Goal: Task Accomplishment & Management: Manage account settings

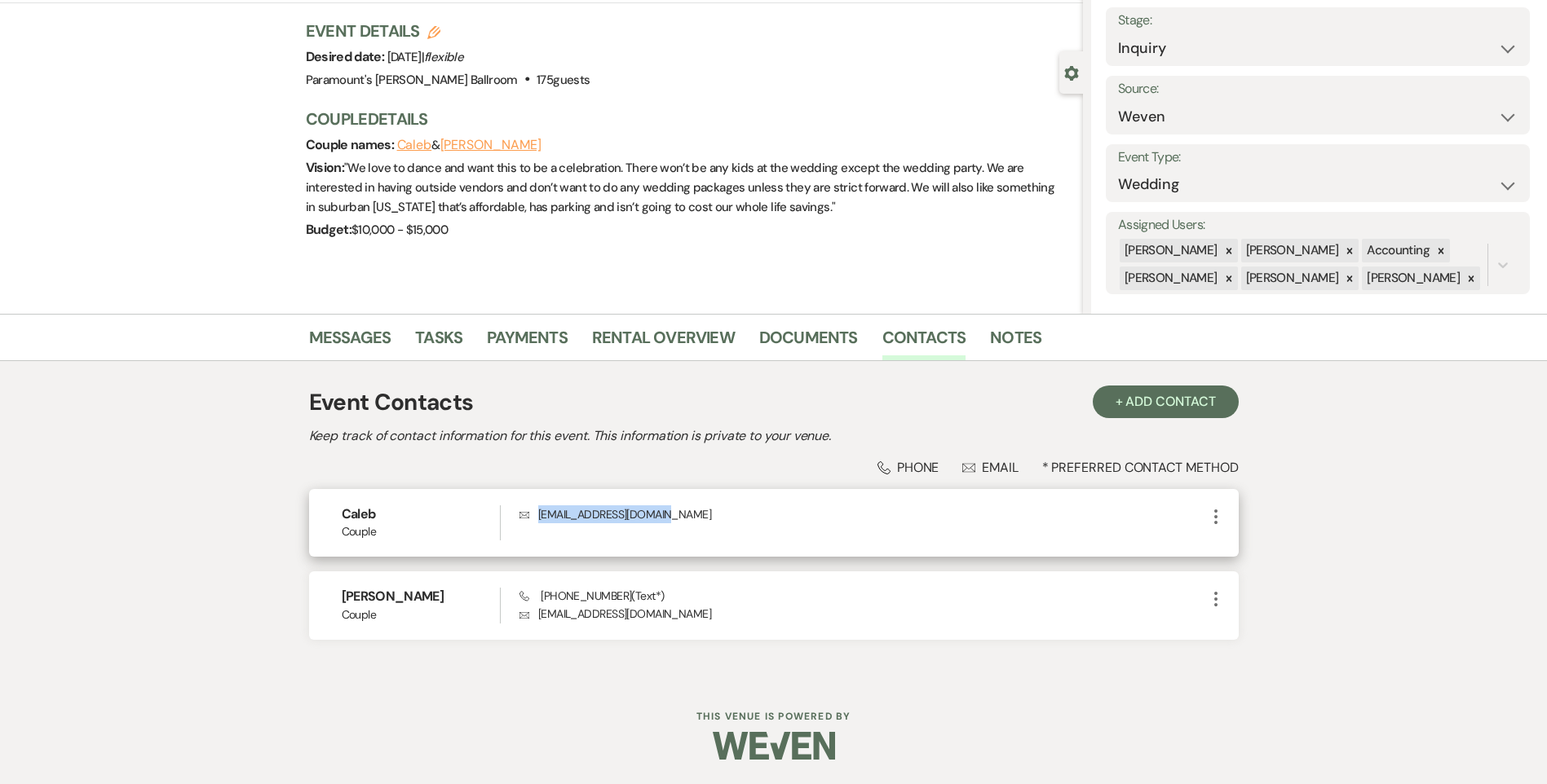
drag, startPoint x: 704, startPoint y: 525, endPoint x: 541, endPoint y: 524, distance: 163.0
click at [541, 524] on div "Envelope [EMAIL_ADDRESS][DOMAIN_NAME]" at bounding box center [862, 523] width 686 height 35
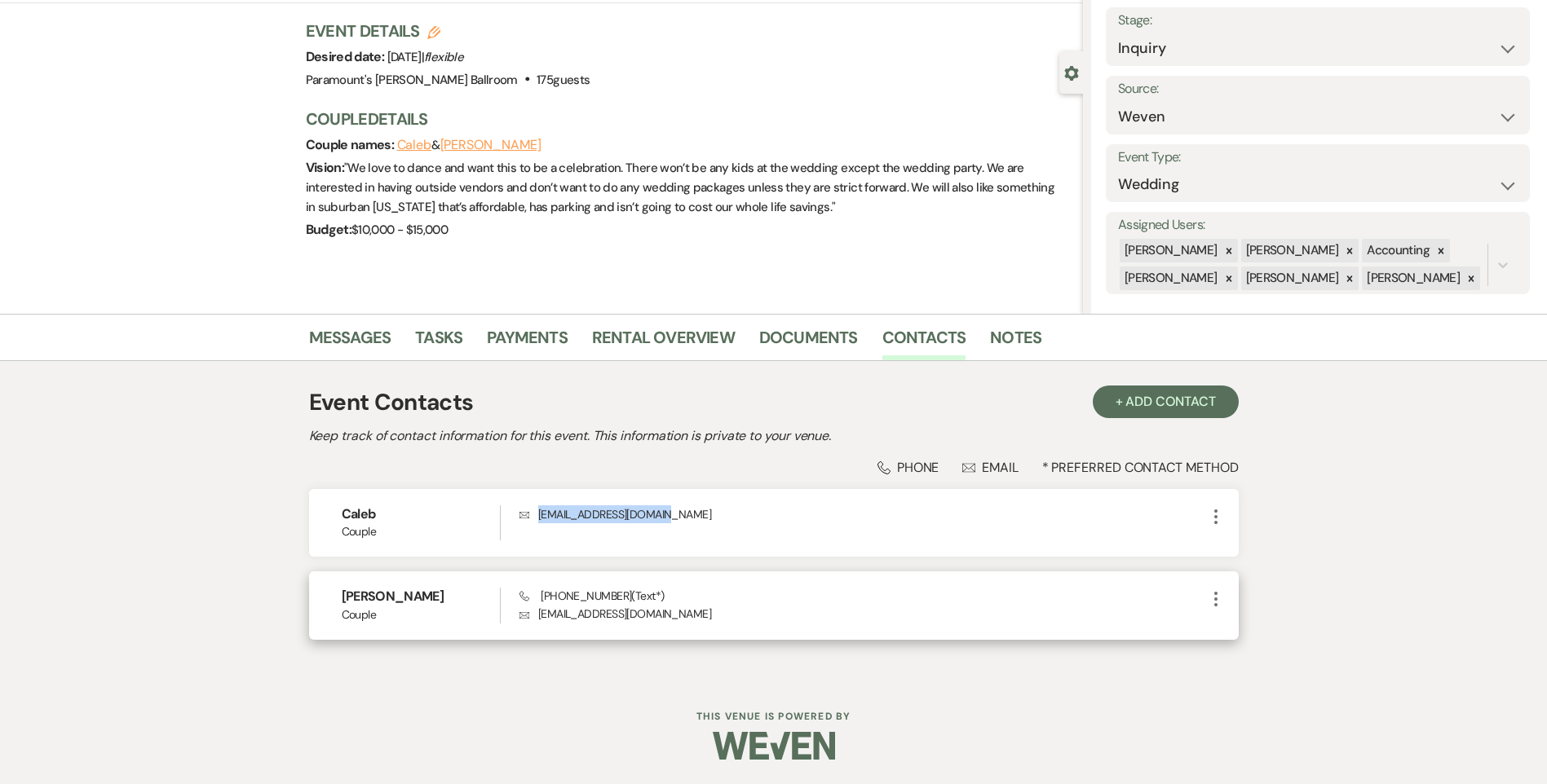
copy p "[EMAIL_ADDRESS][DOMAIN_NAME]"
click at [341, 338] on link "Messages" at bounding box center [350, 342] width 82 height 36
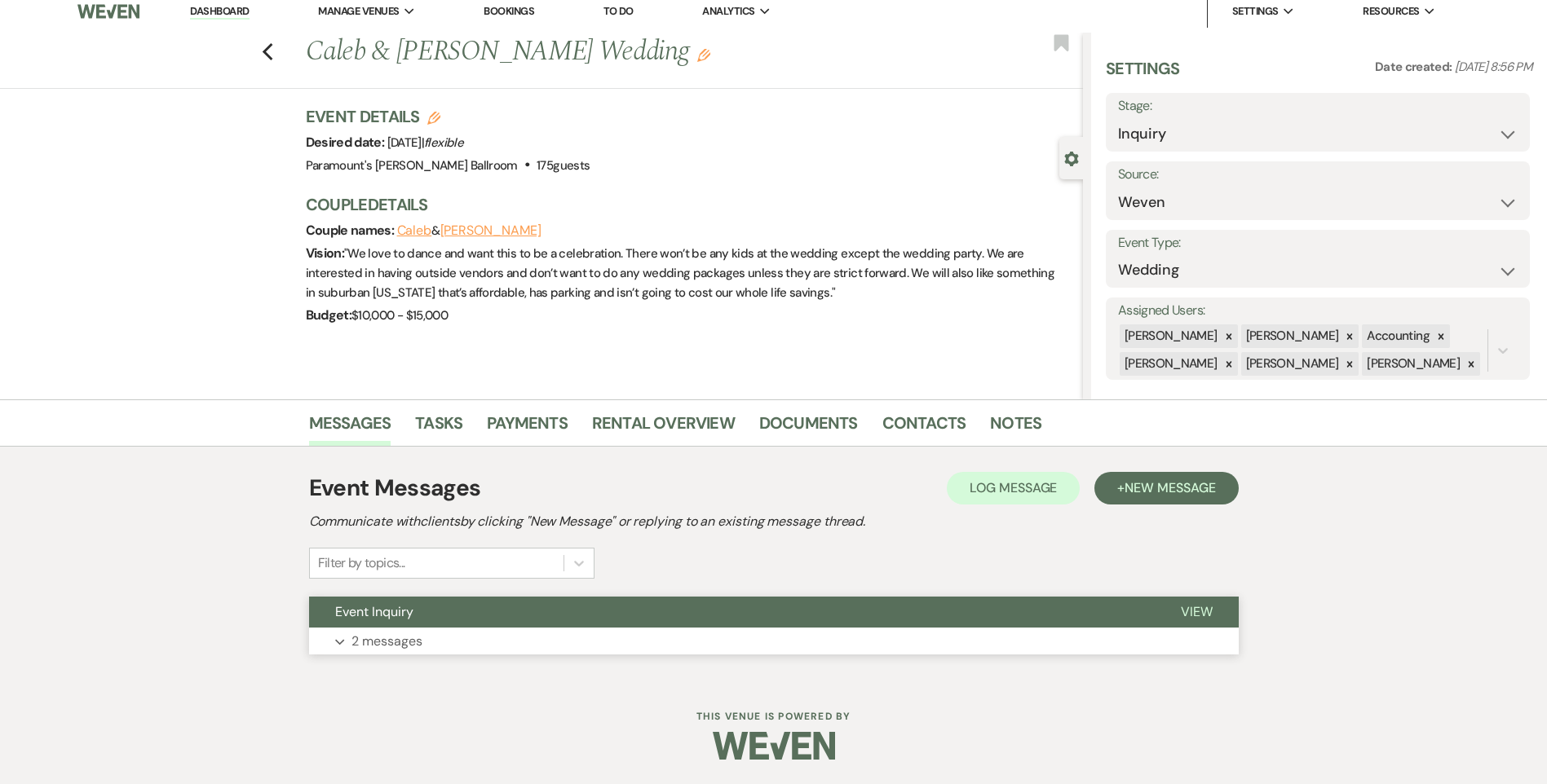
click at [405, 651] on p "2 messages" at bounding box center [387, 641] width 71 height 21
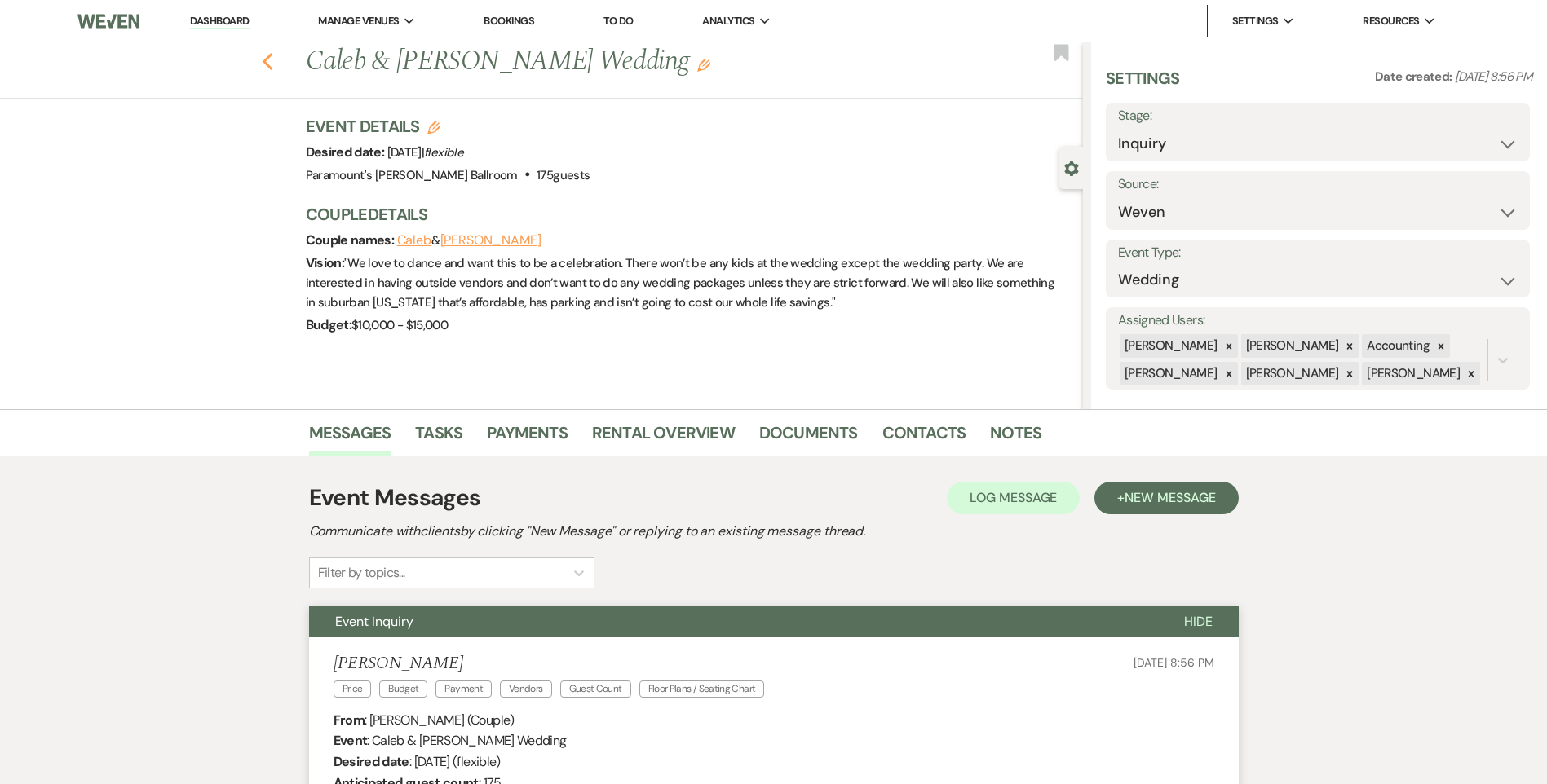
click at [274, 64] on icon "Previous" at bounding box center [267, 61] width 12 height 19
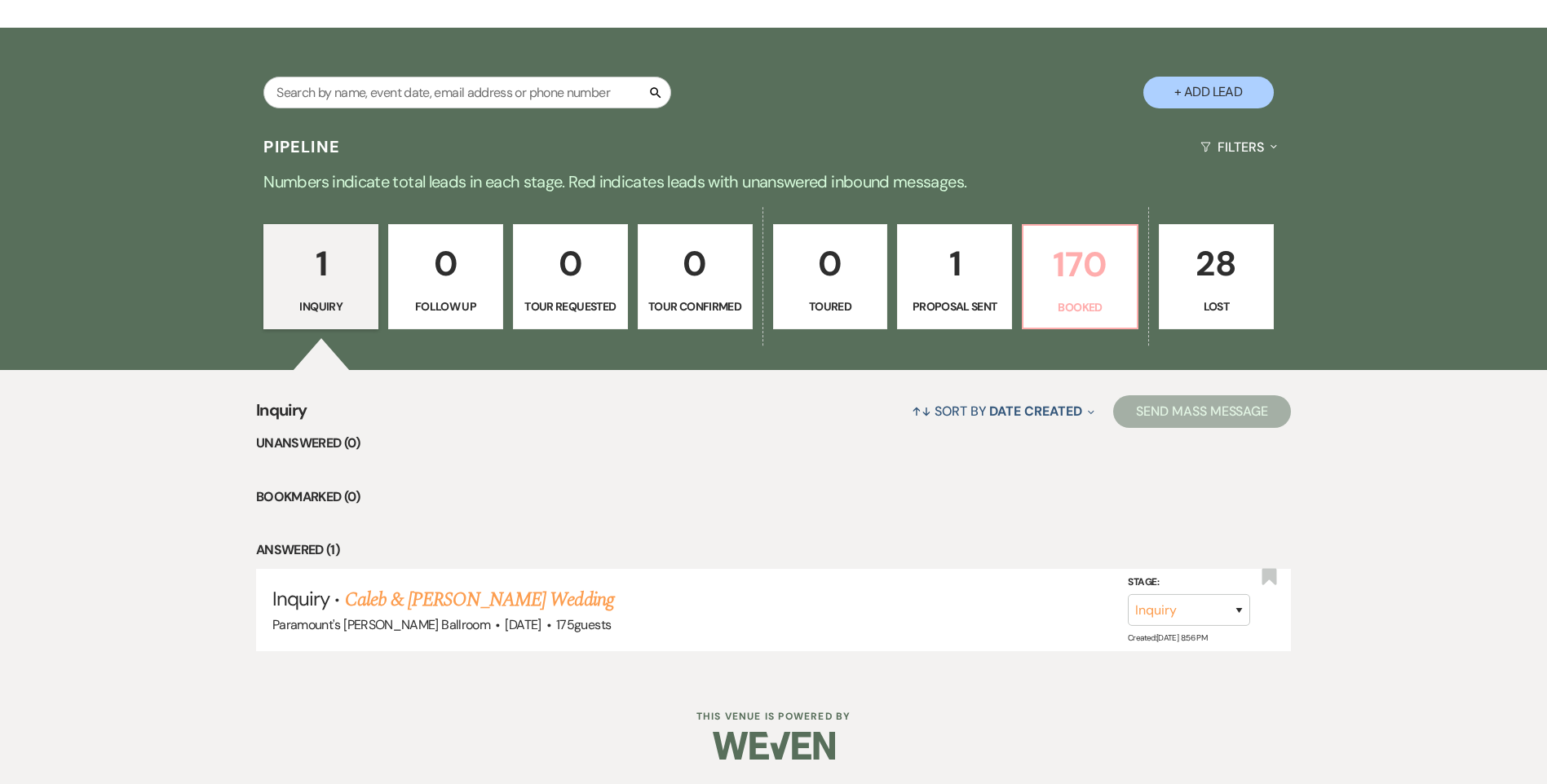
click at [1092, 284] on p "170" at bounding box center [1080, 265] width 94 height 55
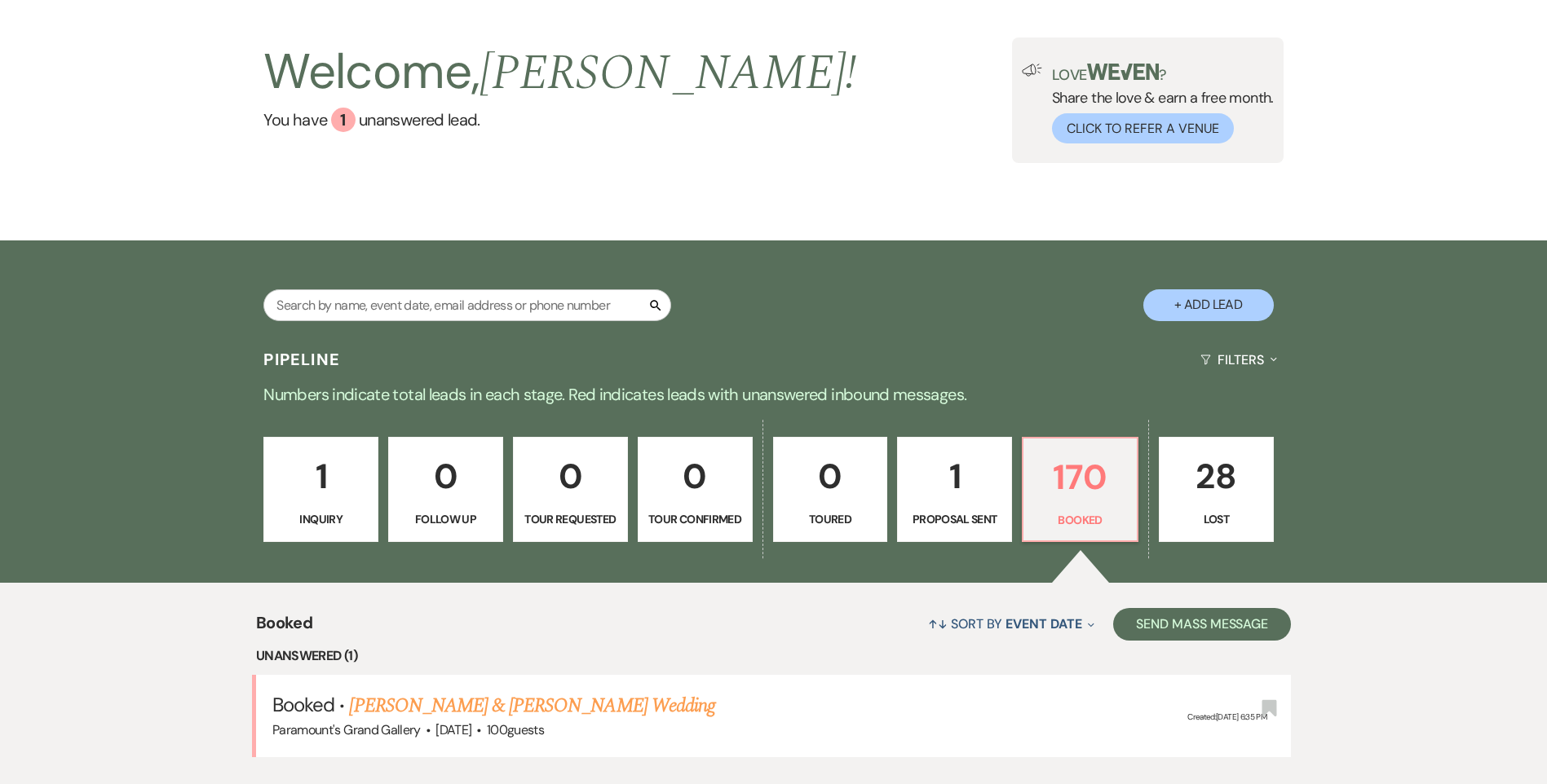
click at [633, 418] on div "1 Inquiry 0 Follow Up 0 Tour Requested 0 Tour Confirmed 0 Toured 1 Proposal Sen…" at bounding box center [774, 501] width 1175 height 166
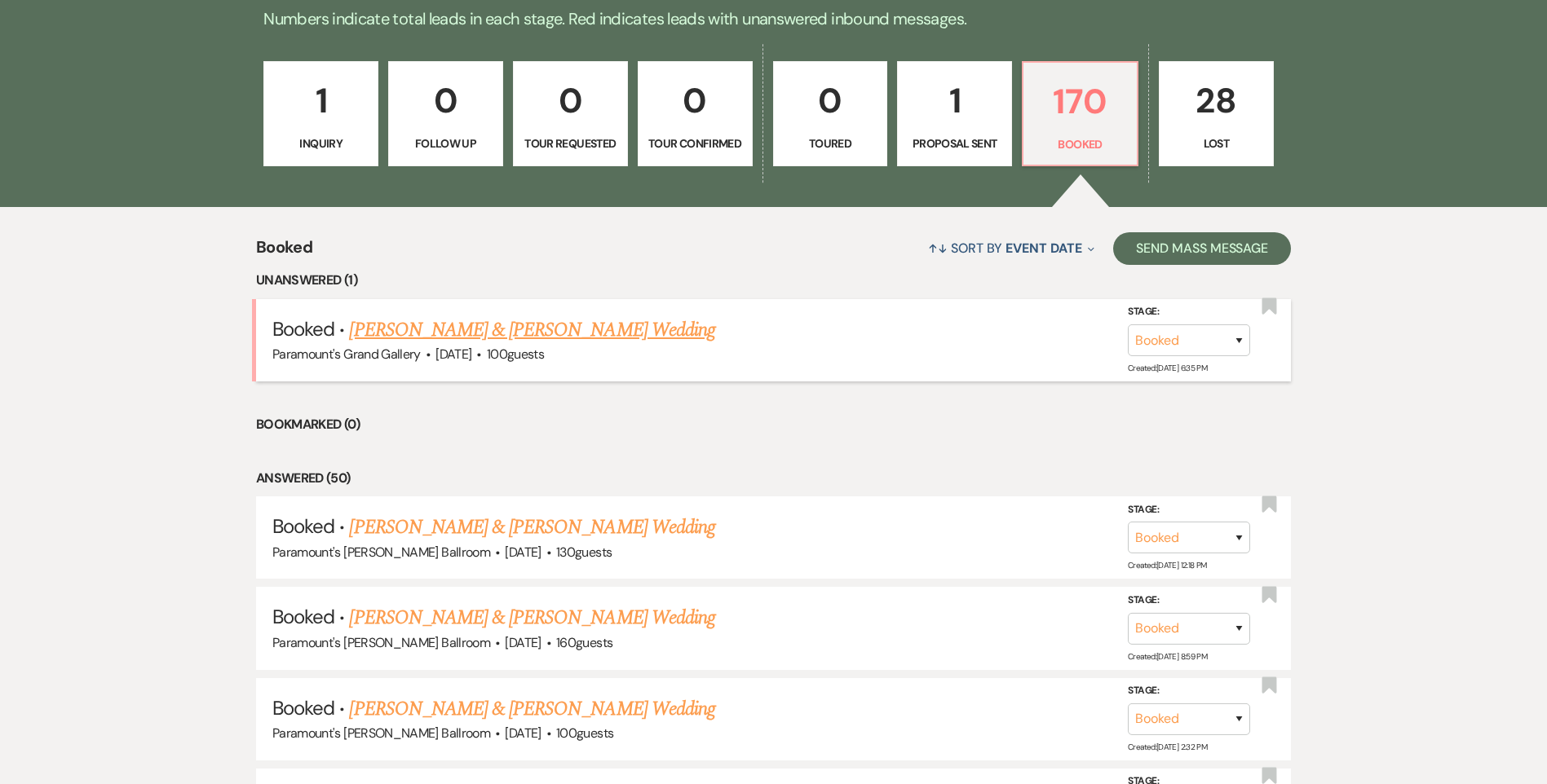
click at [648, 335] on link "[PERSON_NAME] & [PERSON_NAME] Wedding" at bounding box center [532, 330] width 366 height 29
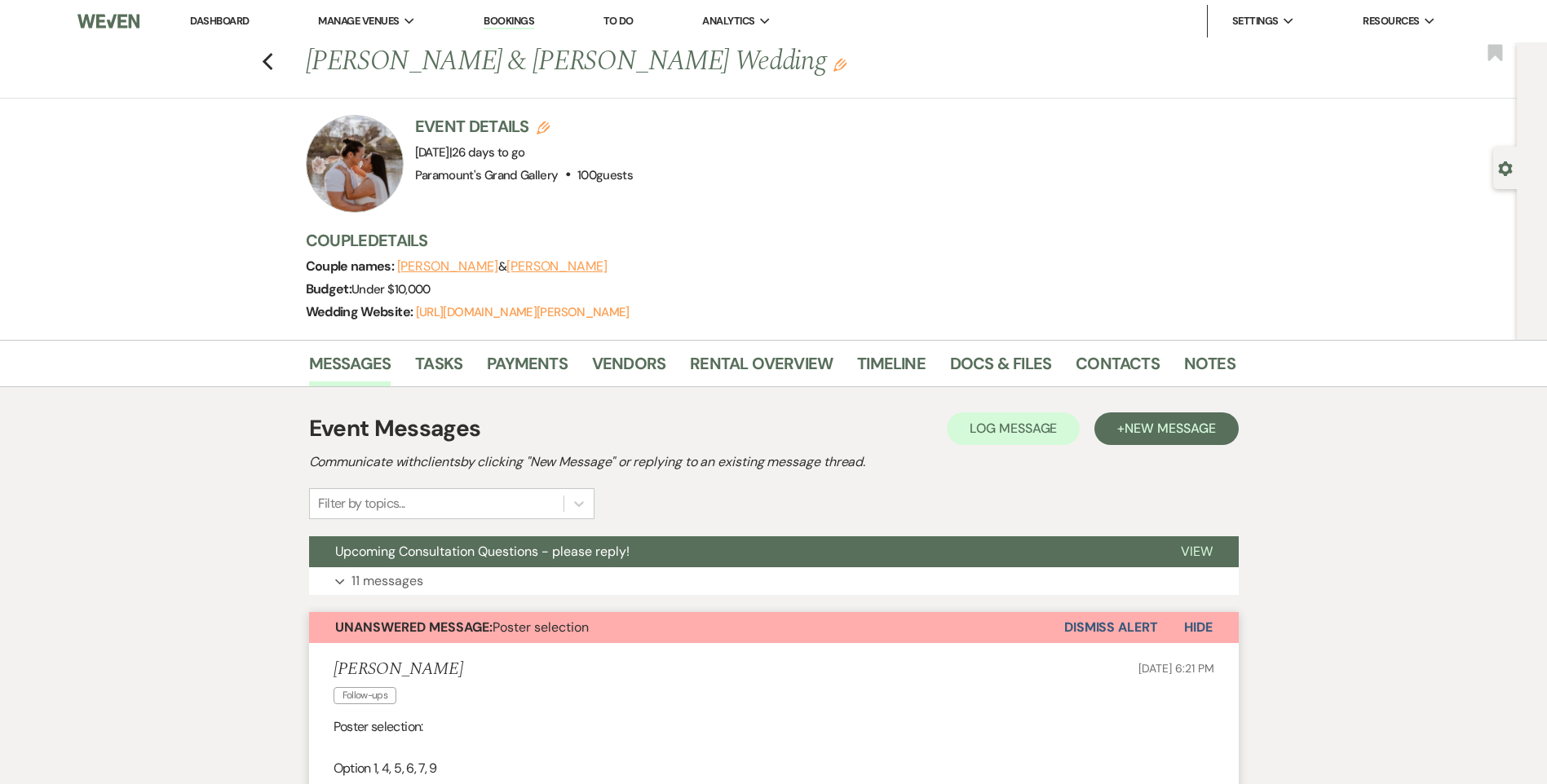
click at [267, 57] on div "Previous [PERSON_NAME] & [PERSON_NAME] Wedding Edit Bookmark" at bounding box center [754, 70] width 1525 height 57
click at [272, 57] on use "button" at bounding box center [267, 62] width 11 height 18
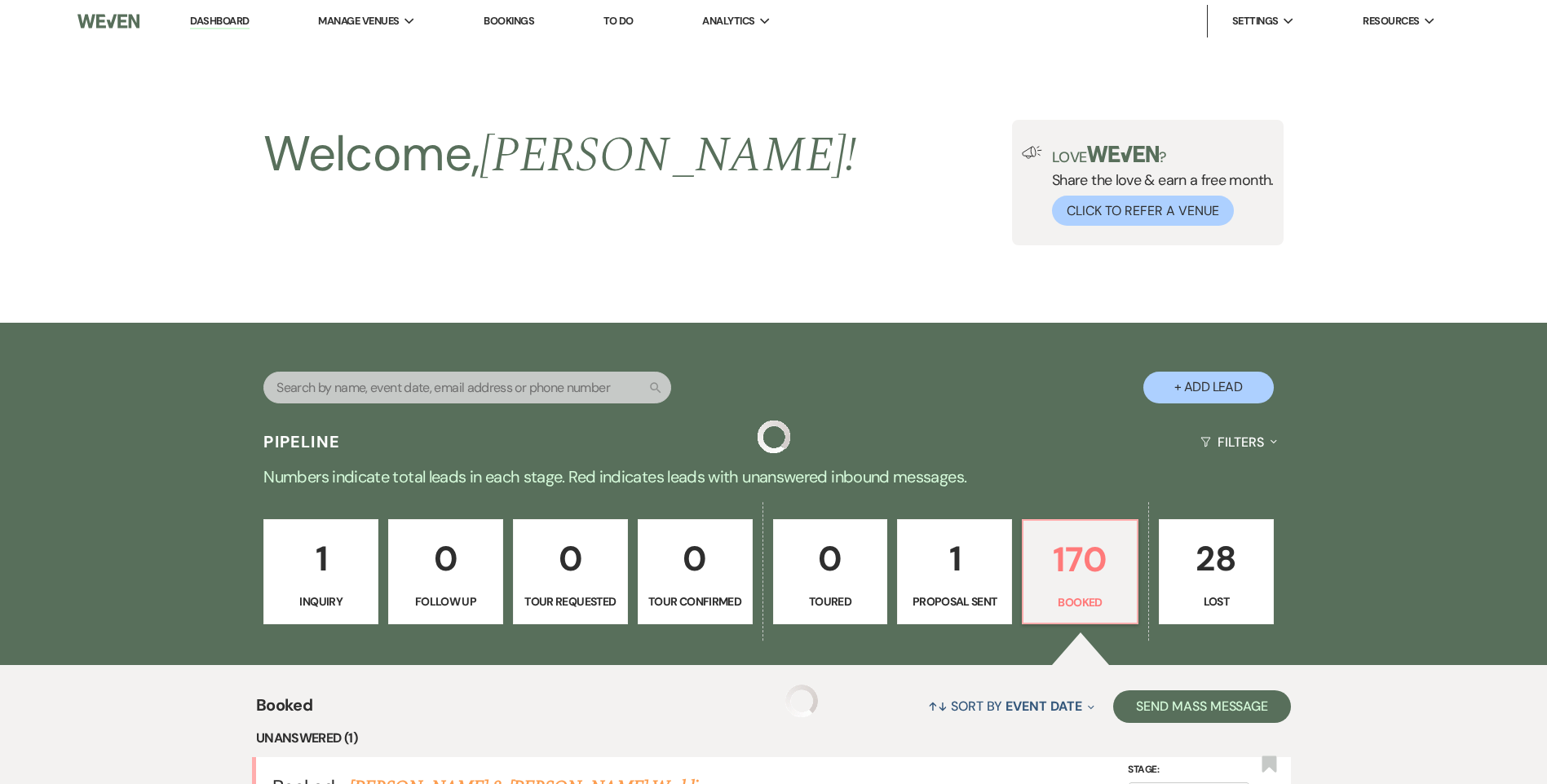
scroll to position [458, 0]
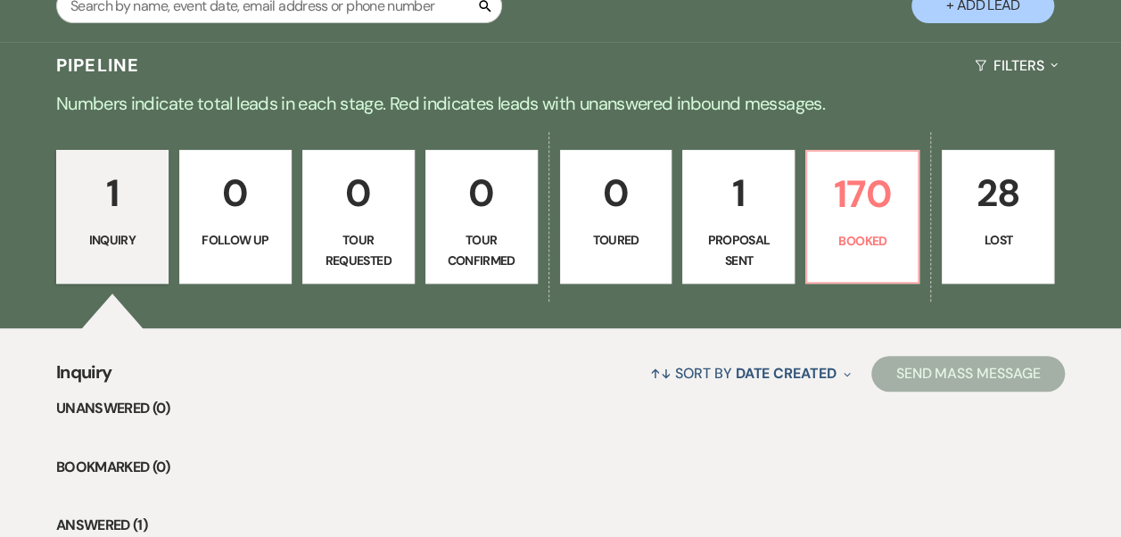
click at [112, 268] on link "1 Inquiry" at bounding box center [112, 217] width 112 height 134
click at [143, 235] on p "Inquiry" at bounding box center [112, 240] width 89 height 20
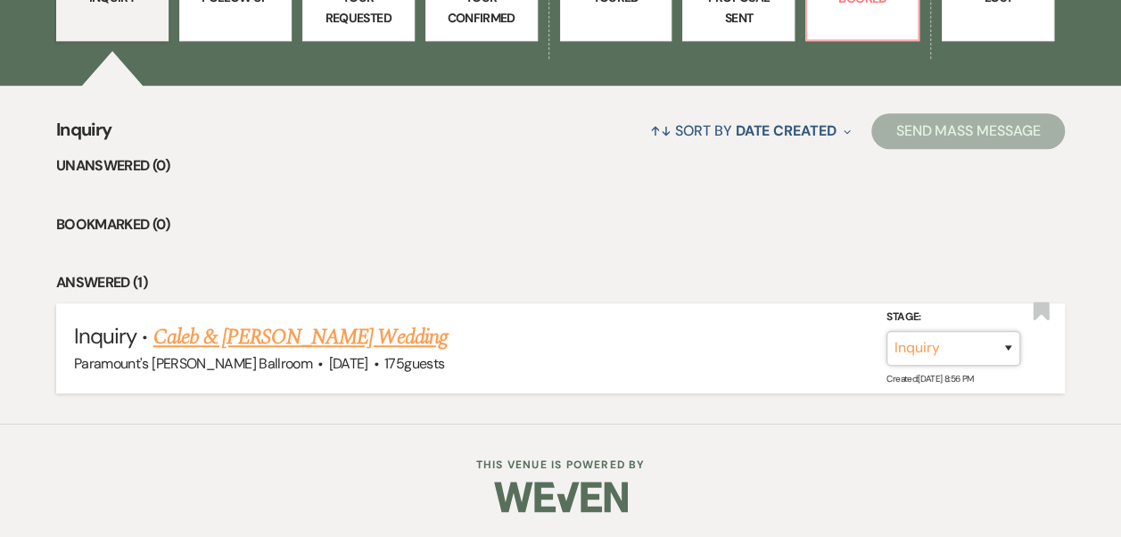
click at [986, 348] on select "Inquiry Follow Up Tour Requested Tour Confirmed Toured Proposal Sent Booked Lost" at bounding box center [954, 348] width 134 height 35
select select "8"
click at [887, 331] on select "Inquiry Follow Up Tour Requested Tour Confirmed Toured Proposal Sent Booked Lost" at bounding box center [954, 348] width 134 height 35
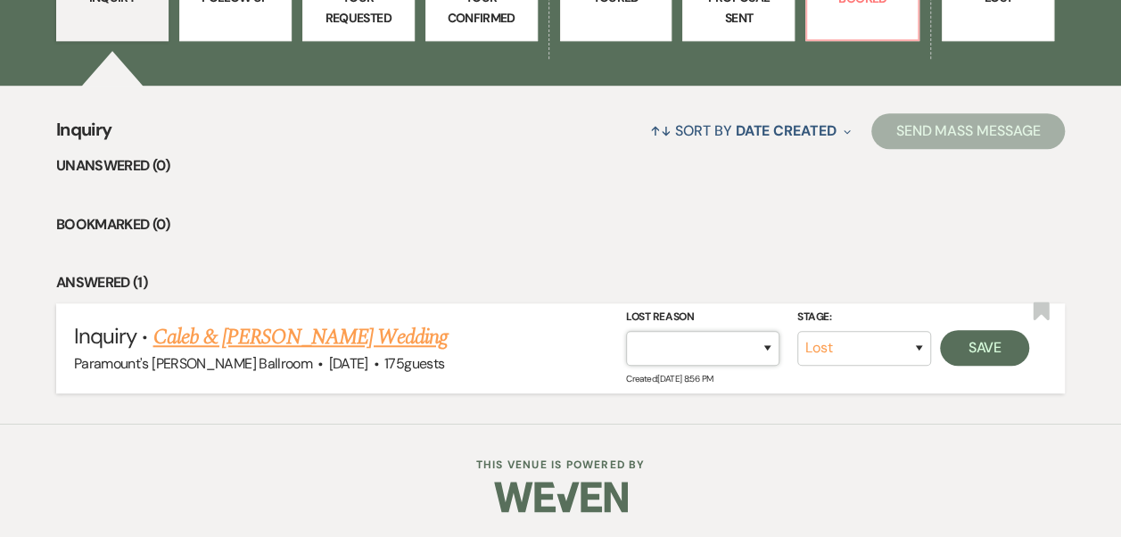
click at [780, 350] on div "Lost Reason Booked Elsewhere Budget Date Unavailable No Response Not a Good Mat…" at bounding box center [707, 337] width 162 height 58
select select "10"
click at [626, 331] on select "Booked Elsewhere Budget Date Unavailable No Response Not a Good Match Capacity …" at bounding box center [702, 348] width 153 height 35
click at [978, 341] on button "Save" at bounding box center [984, 348] width 89 height 36
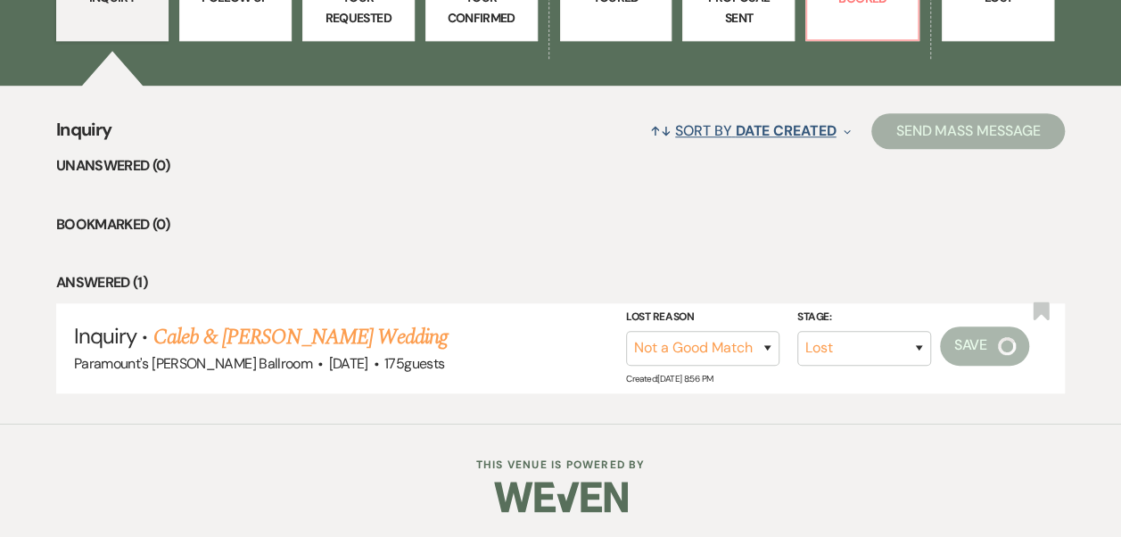
scroll to position [410, 0]
